Goal: Navigation & Orientation: Find specific page/section

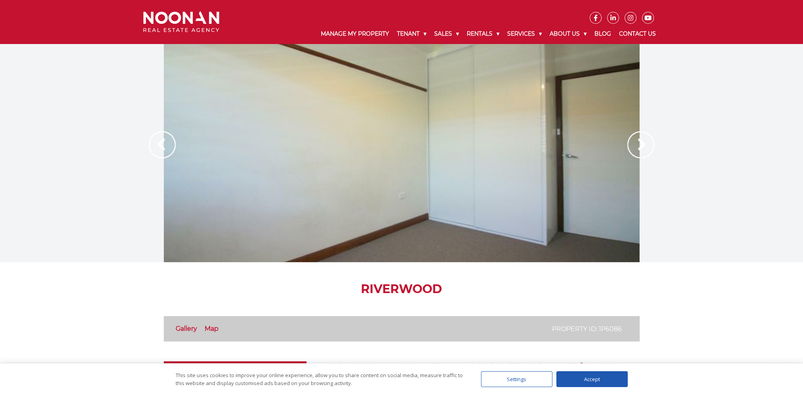
click at [644, 144] on img at bounding box center [640, 144] width 27 height 27
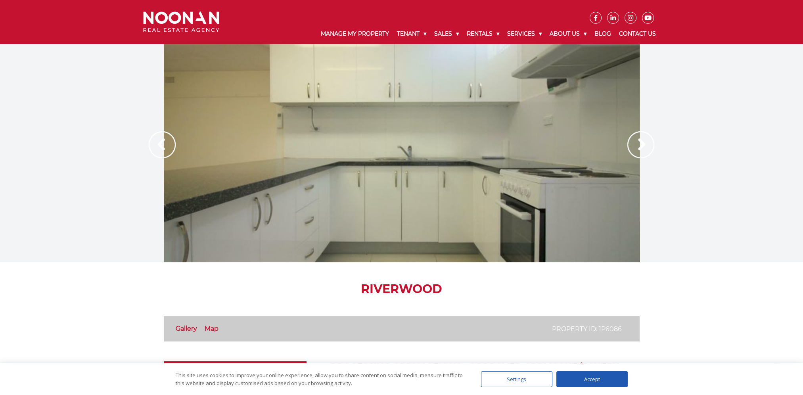
click at [644, 144] on img at bounding box center [640, 144] width 27 height 27
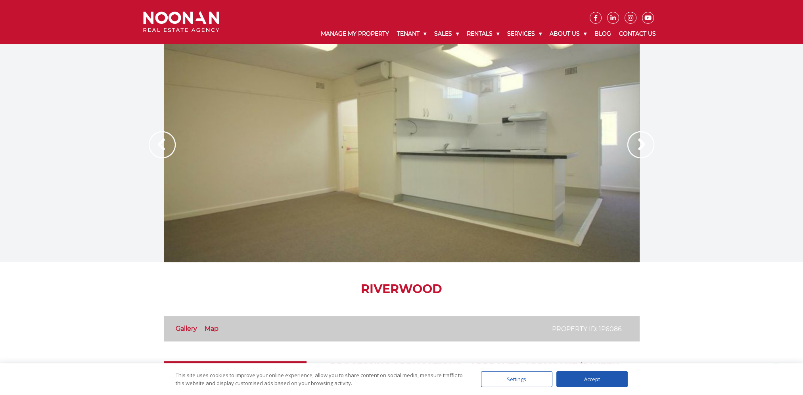
click at [644, 144] on img at bounding box center [640, 144] width 27 height 27
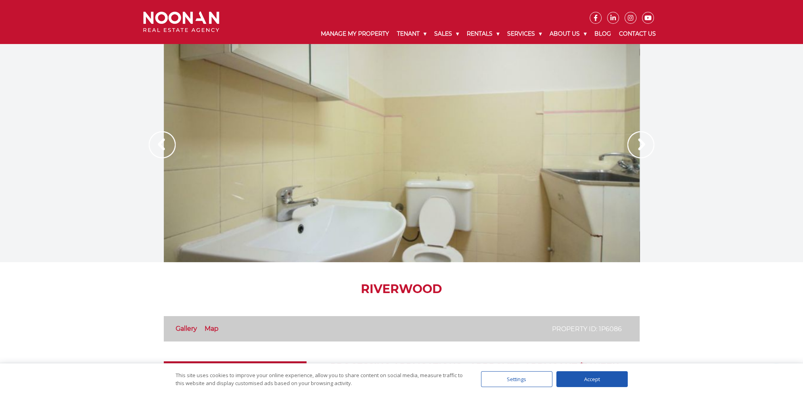
click at [644, 144] on img at bounding box center [640, 144] width 27 height 27
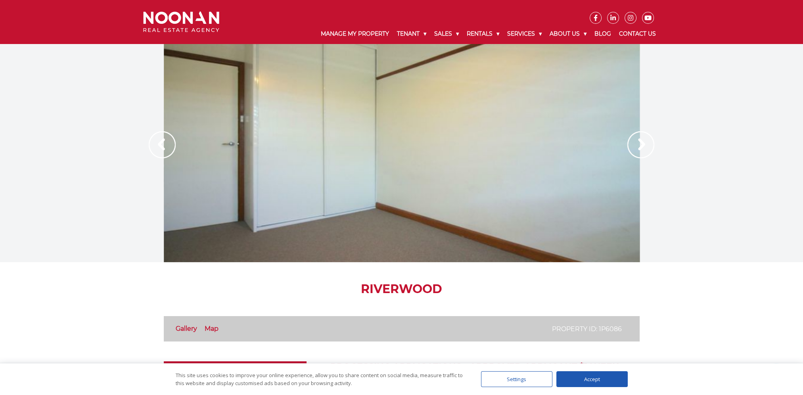
click at [644, 144] on img at bounding box center [640, 144] width 27 height 27
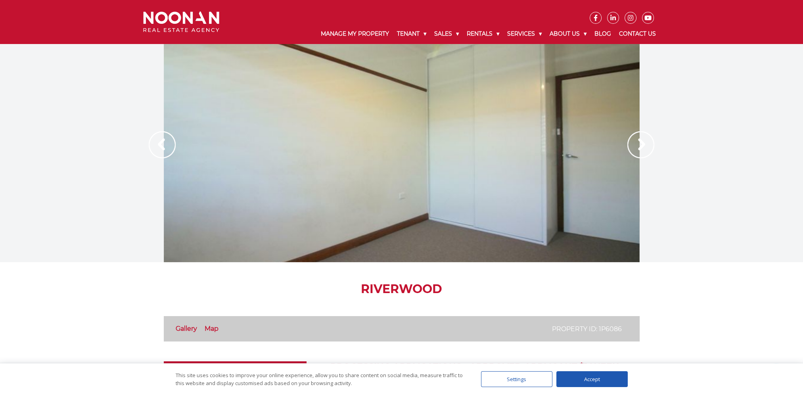
click at [644, 144] on img at bounding box center [640, 144] width 27 height 27
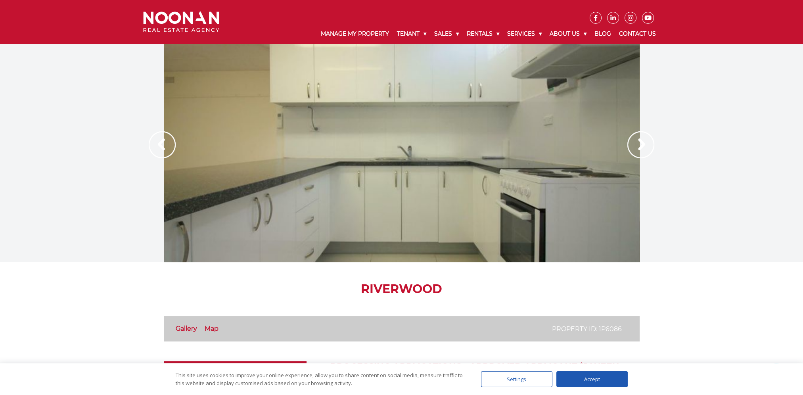
click at [644, 144] on img at bounding box center [640, 144] width 27 height 27
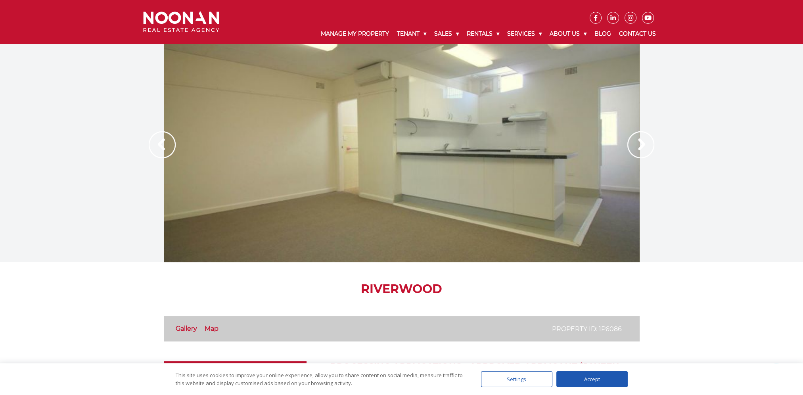
click at [644, 144] on img at bounding box center [640, 144] width 27 height 27
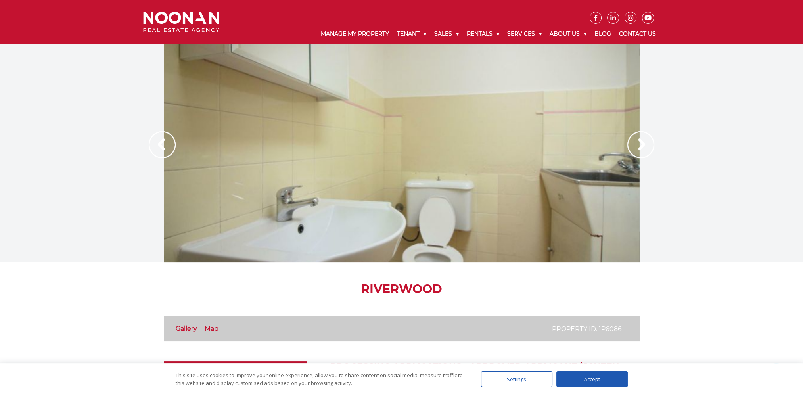
click at [644, 144] on img at bounding box center [640, 144] width 27 height 27
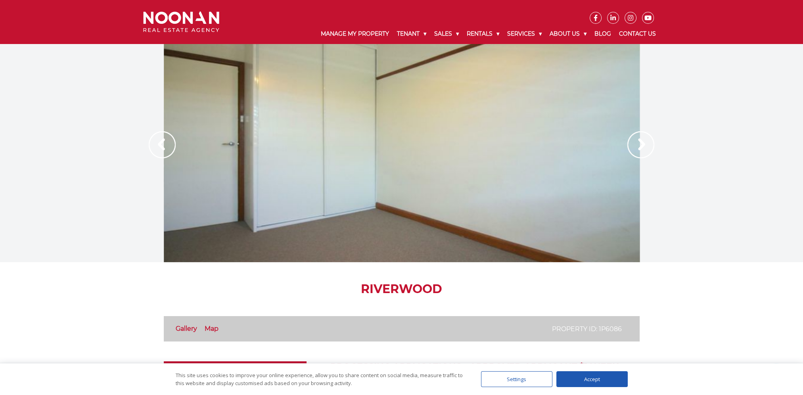
click at [644, 144] on img at bounding box center [640, 144] width 27 height 27
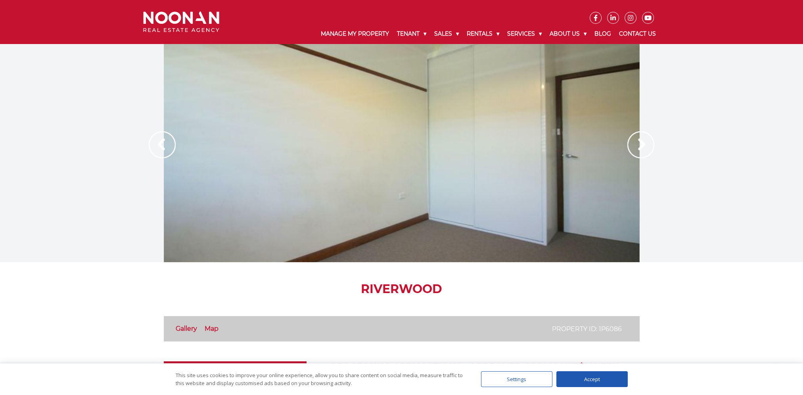
click at [644, 144] on img at bounding box center [640, 144] width 27 height 27
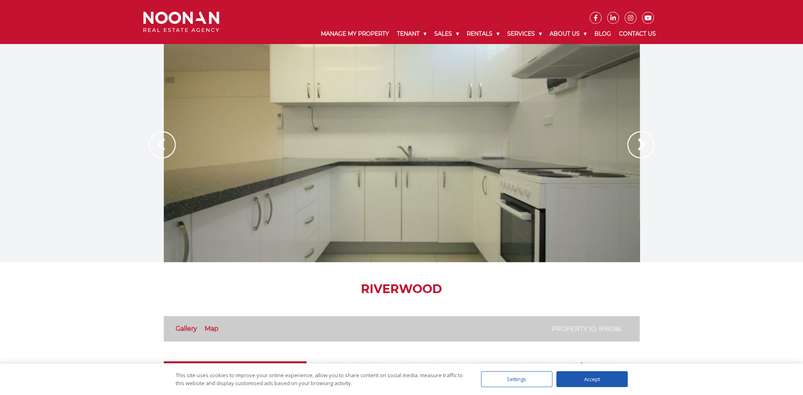
click at [644, 144] on img at bounding box center [640, 144] width 27 height 27
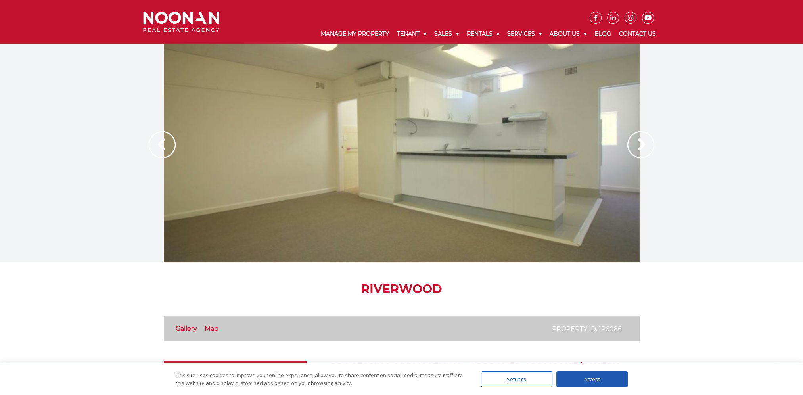
click at [644, 144] on img at bounding box center [640, 144] width 27 height 27
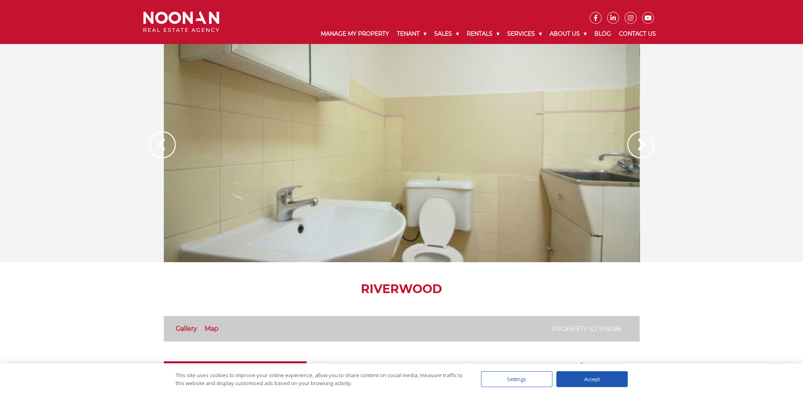
click at [644, 144] on img at bounding box center [640, 144] width 27 height 27
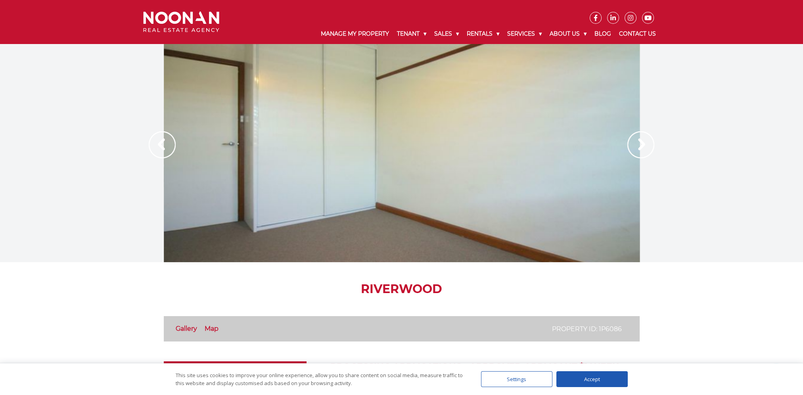
click at [644, 144] on img at bounding box center [640, 144] width 27 height 27
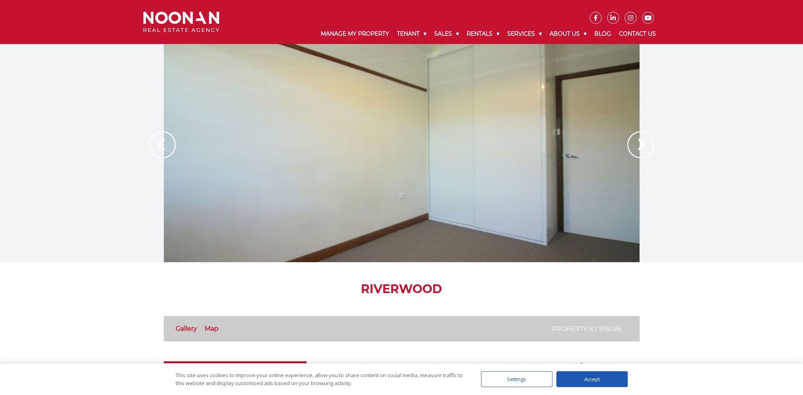
click at [644, 144] on img at bounding box center [640, 144] width 27 height 27
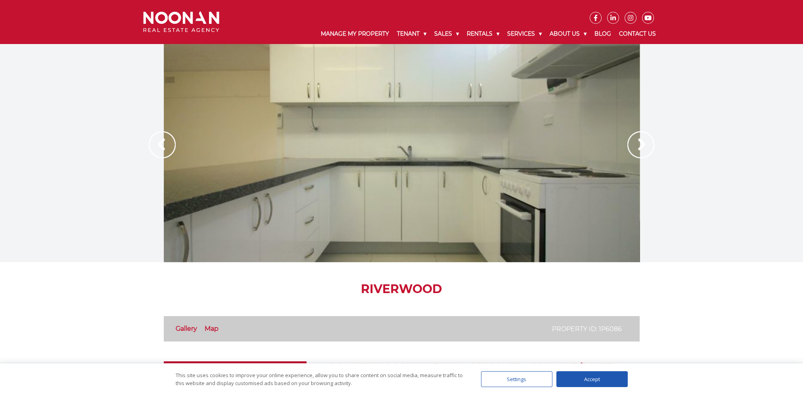
click at [644, 144] on img at bounding box center [640, 144] width 27 height 27
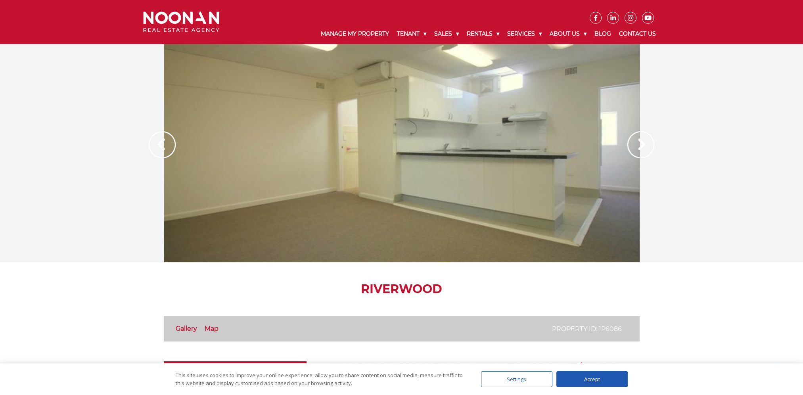
click at [644, 144] on img at bounding box center [640, 144] width 27 height 27
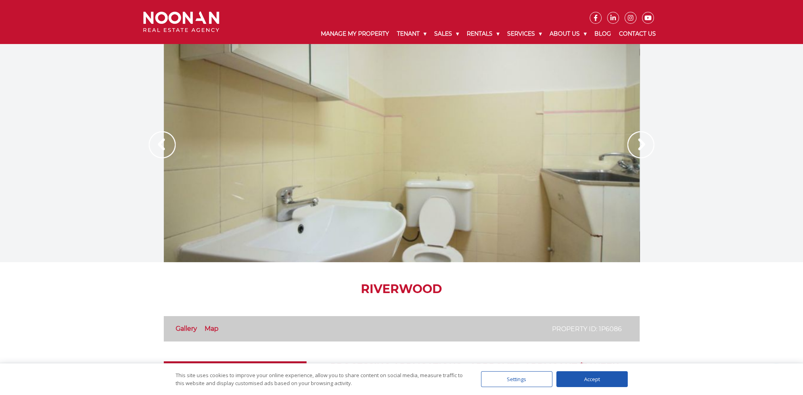
click at [644, 144] on img at bounding box center [640, 144] width 27 height 27
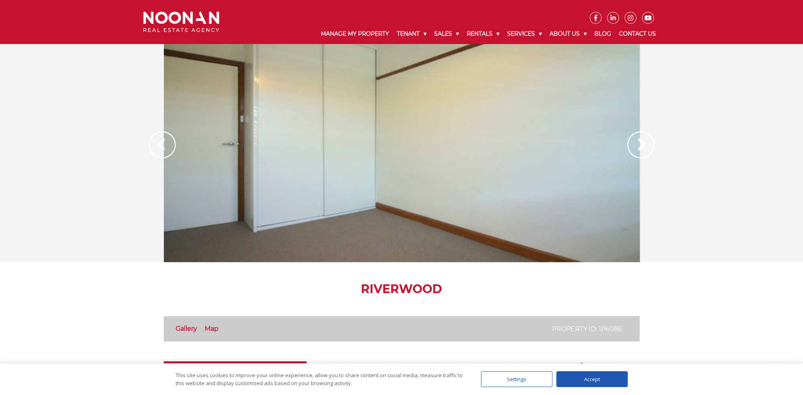
click at [644, 144] on img at bounding box center [640, 144] width 27 height 27
